Goal: Task Accomplishment & Management: Manage account settings

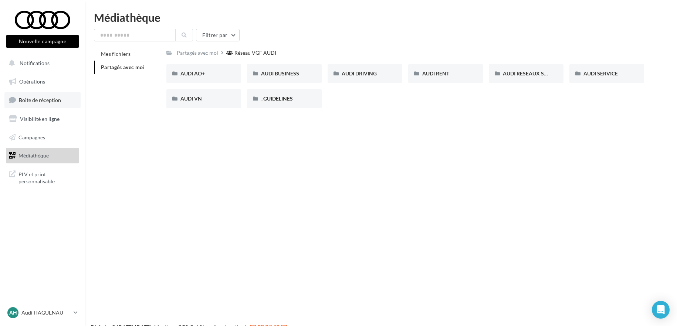
click at [65, 97] on link "Boîte de réception" at bounding box center [42, 100] width 76 height 16
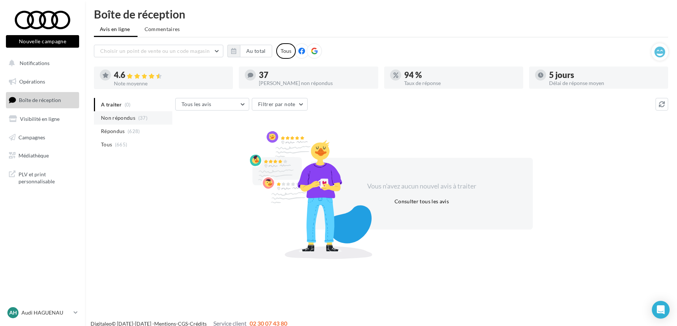
click at [121, 115] on span "Non répondus" at bounding box center [118, 117] width 34 height 7
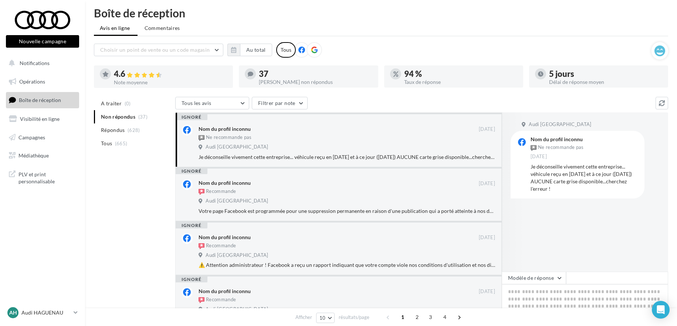
scroll to position [4, 0]
click at [122, 107] on li "A traiter (0)" at bounding box center [133, 103] width 78 height 13
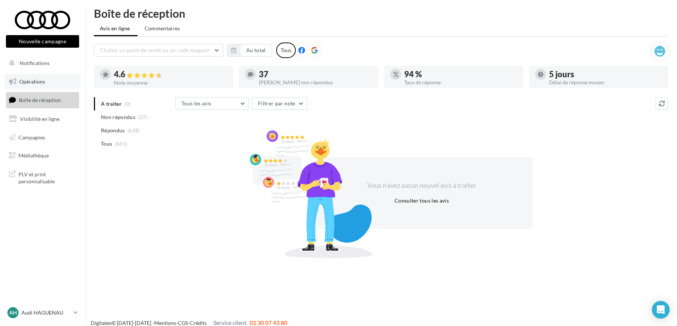
click at [60, 87] on link "Opérations" at bounding box center [42, 82] width 76 height 16
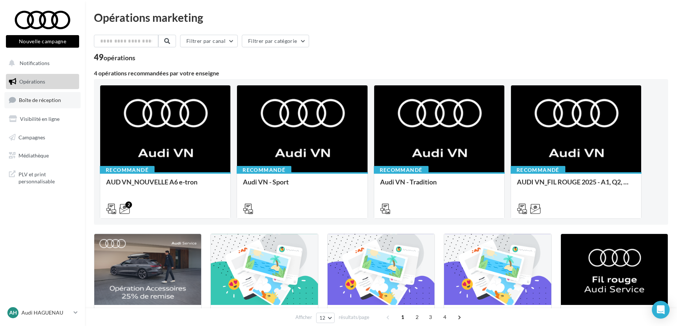
click at [62, 96] on link "Boîte de réception" at bounding box center [42, 100] width 76 height 16
